Goal: Communication & Community: Connect with others

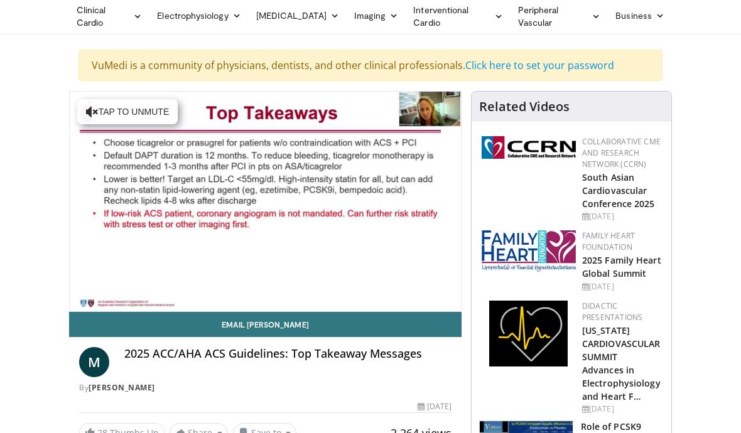
scroll to position [50, 0]
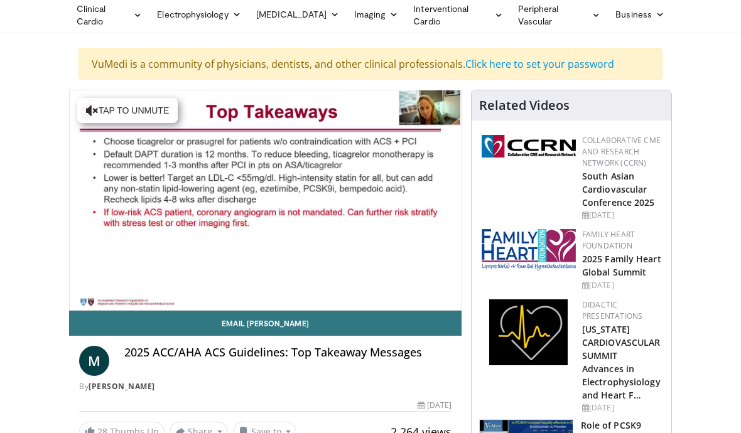
click at [626, 186] on link "South Asian Cardiovascular Conference 2025" at bounding box center [618, 189] width 73 height 38
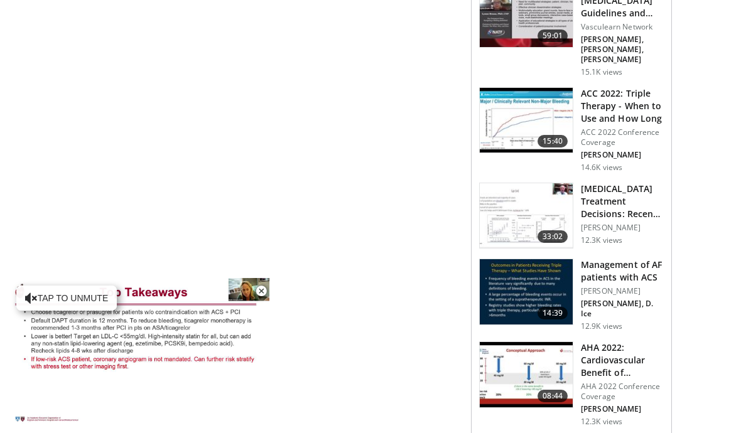
scroll to position [955, 0]
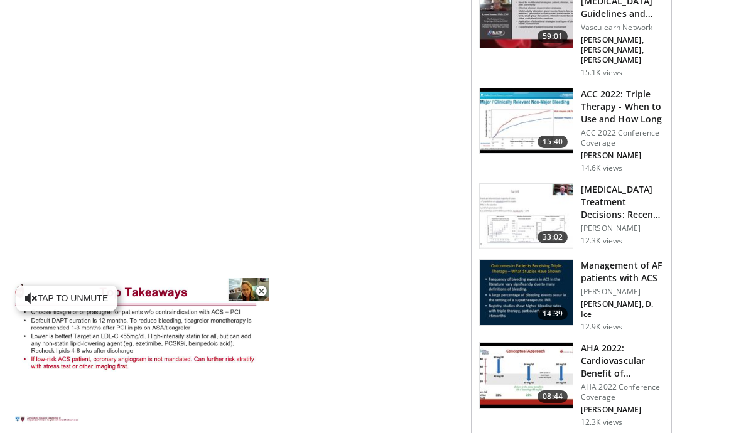
click at [621, 267] on h3 "Management of AF patients with ACS" at bounding box center [622, 271] width 83 height 25
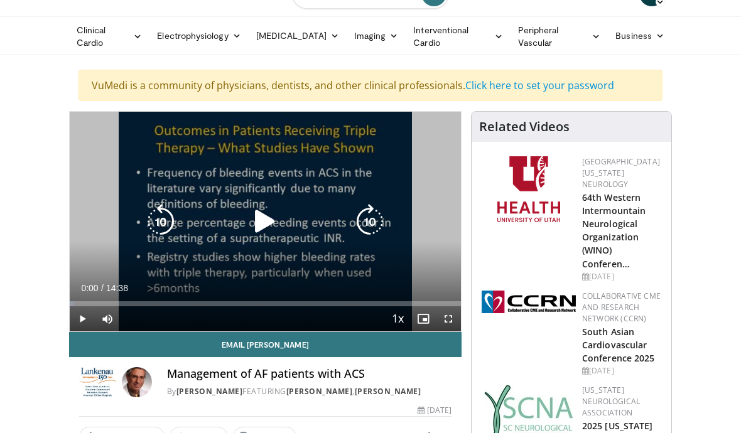
scroll to position [28, 0]
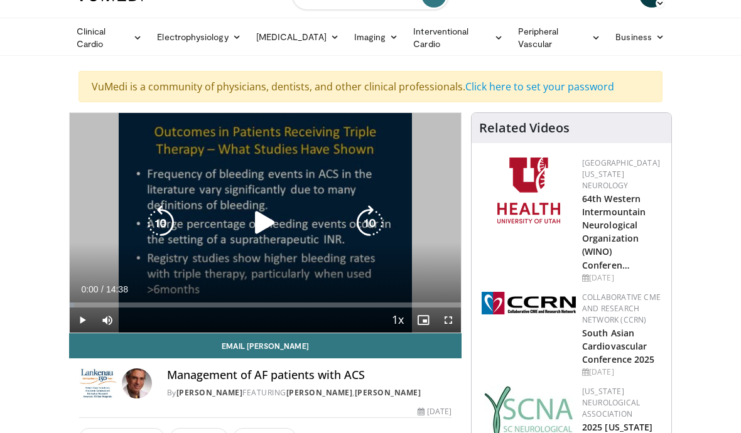
click at [449, 355] on link "Email Peter" at bounding box center [265, 345] width 392 height 25
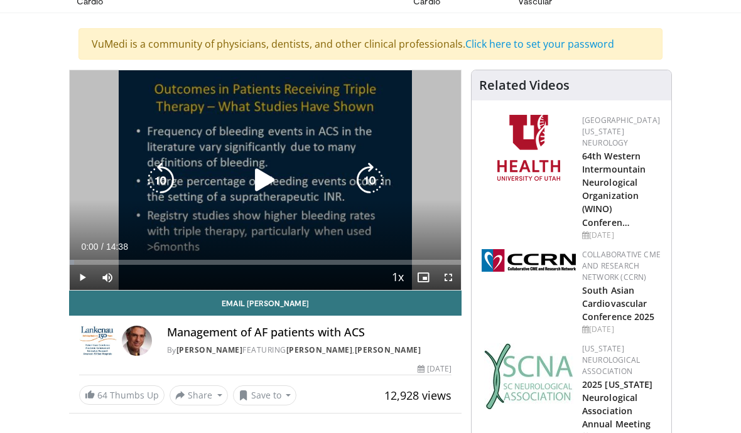
scroll to position [68, 0]
